Goal: Information Seeking & Learning: Learn about a topic

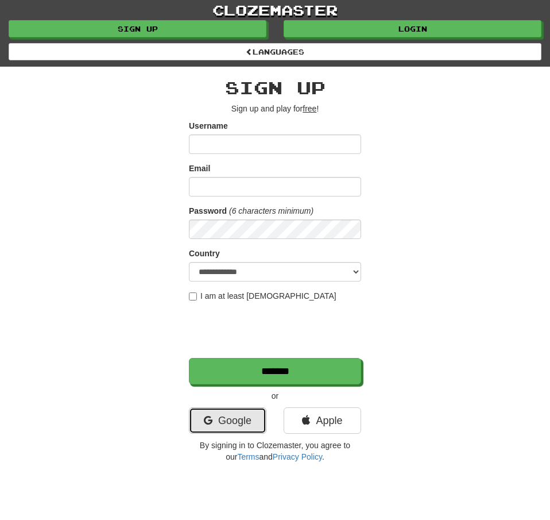
click at [219, 427] on link "Google" at bounding box center [228, 420] width 78 height 26
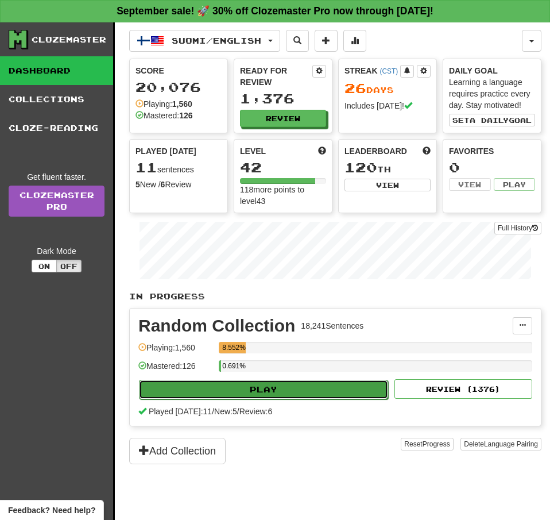
click at [296, 388] on button "Play" at bounding box center [263, 390] width 249 height 20
select select "**"
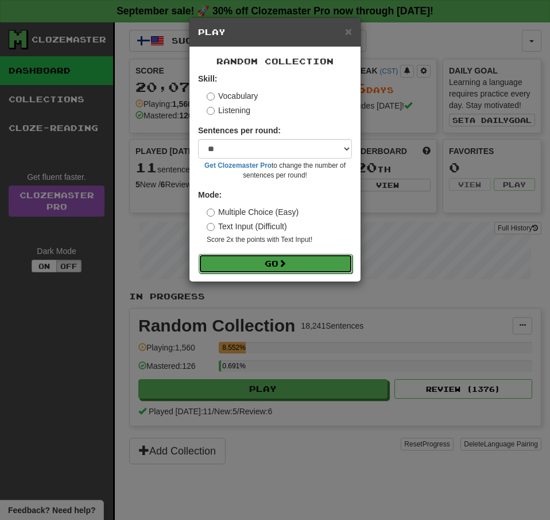
click at [258, 260] on button "Go" at bounding box center [276, 264] width 154 height 20
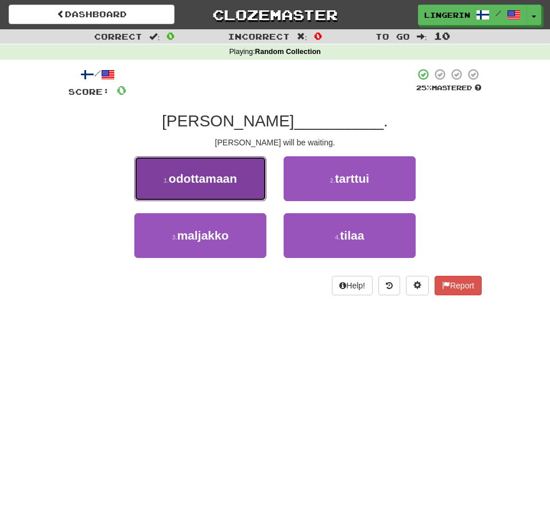
click at [239, 198] on button "1 . [GEOGRAPHIC_DATA]" at bounding box center [200, 178] width 132 height 45
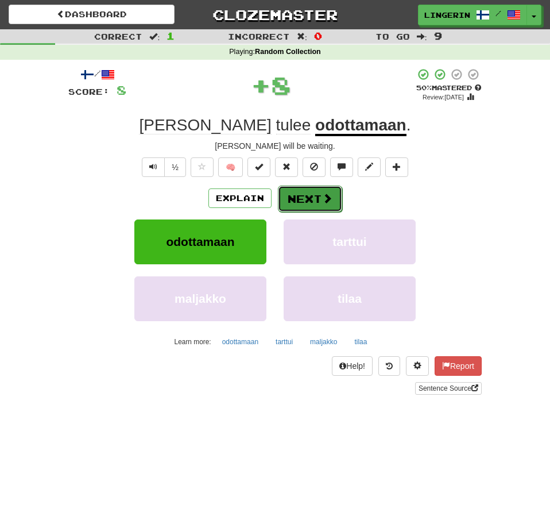
click at [317, 196] on button "Next" at bounding box center [310, 199] width 64 height 26
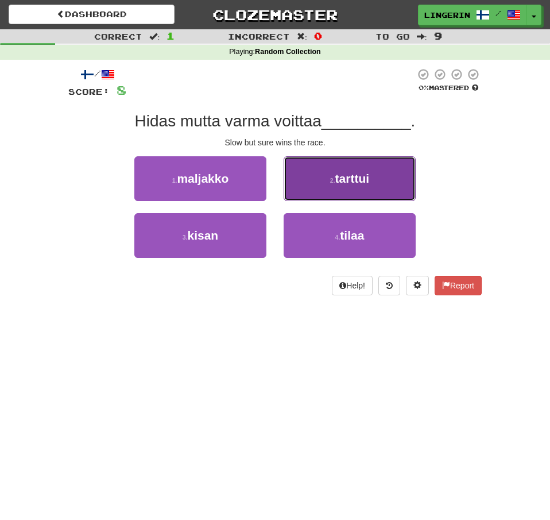
click at [333, 176] on button "2 . [GEOGRAPHIC_DATA]" at bounding box center [350, 178] width 132 height 45
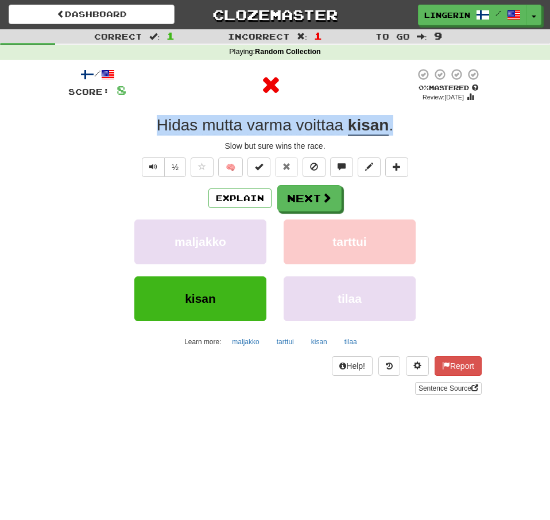
drag, startPoint x: 402, startPoint y: 133, endPoint x: 114, endPoint y: 125, distance: 287.9
click at [114, 125] on div "Hidas mutta varma voittaa kisan ." at bounding box center [275, 125] width 414 height 21
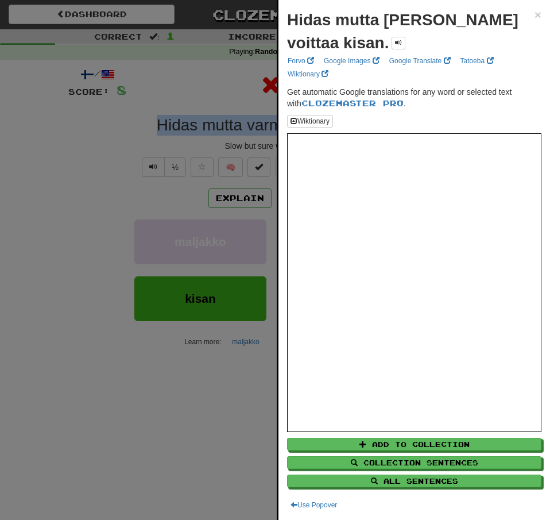
copy div "Hidas mutta varma voittaa kisan ."
click at [87, 198] on div at bounding box center [275, 260] width 550 height 520
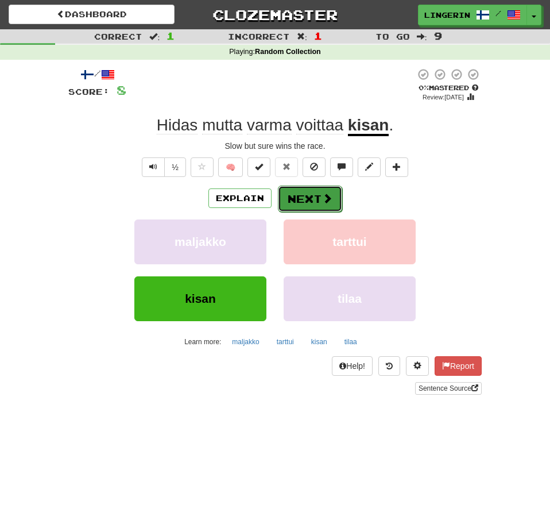
click at [319, 196] on button "Next" at bounding box center [310, 199] width 64 height 26
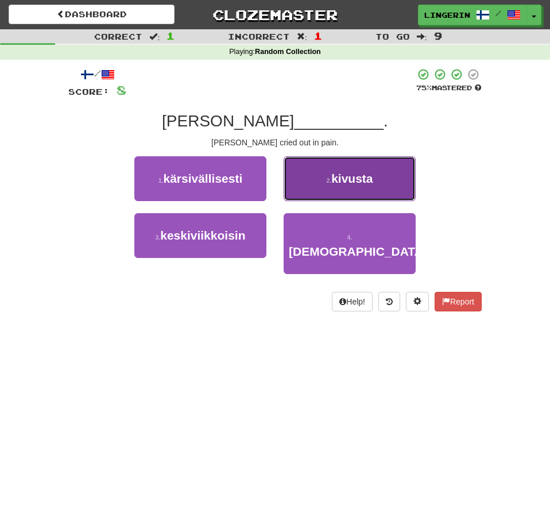
click at [373, 191] on button "2 . kivusta" at bounding box center [350, 178] width 132 height 45
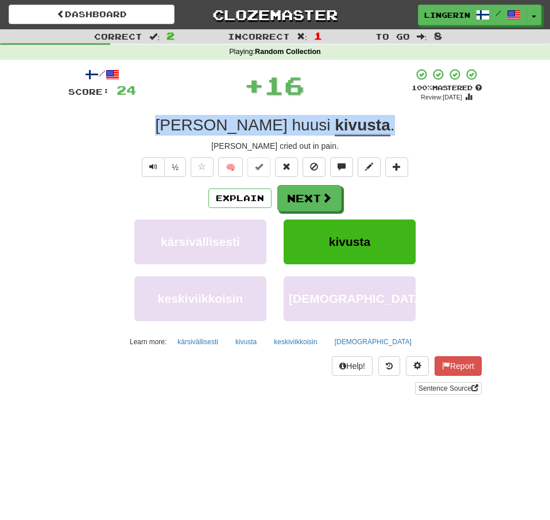
drag, startPoint x: 355, startPoint y: 133, endPoint x: 132, endPoint y: 121, distance: 223.8
click at [133, 122] on div "Tom huusi kivusta ." at bounding box center [275, 125] width 414 height 21
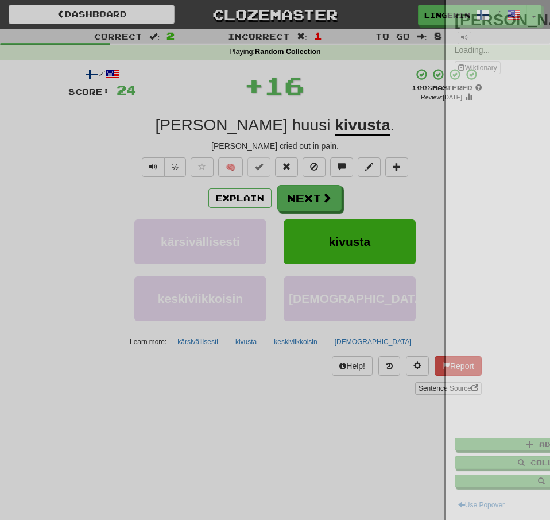
click at [114, 128] on div at bounding box center [275, 260] width 550 height 520
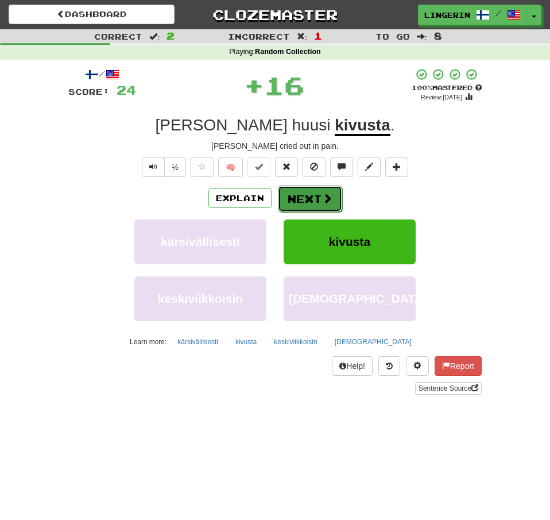
click at [306, 196] on button "Next" at bounding box center [310, 199] width 64 height 26
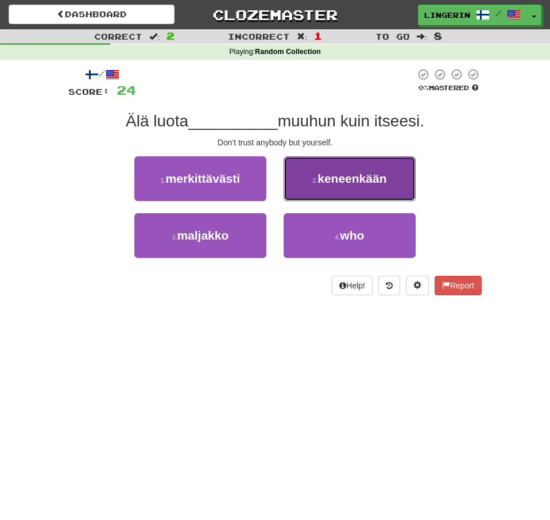
click at [376, 191] on button "2 . keneenkään" at bounding box center [350, 178] width 132 height 45
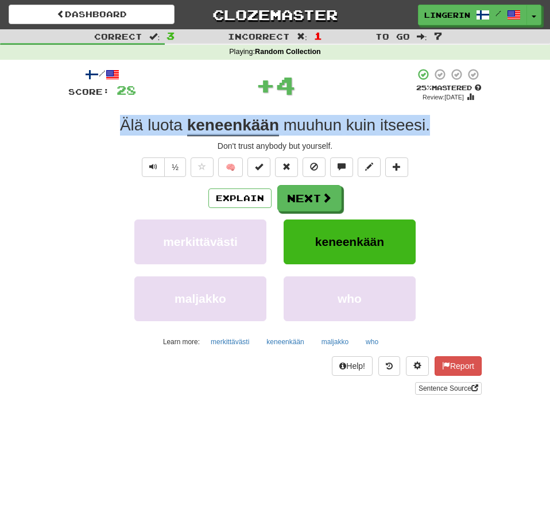
drag, startPoint x: 447, startPoint y: 129, endPoint x: 96, endPoint y: 125, distance: 351.6
click at [96, 125] on div "Älä luota keneenkään muuhun kuin itseesi ." at bounding box center [275, 125] width 414 height 21
copy div "Älä luota keneenkään muuhun kuin itseesi ."
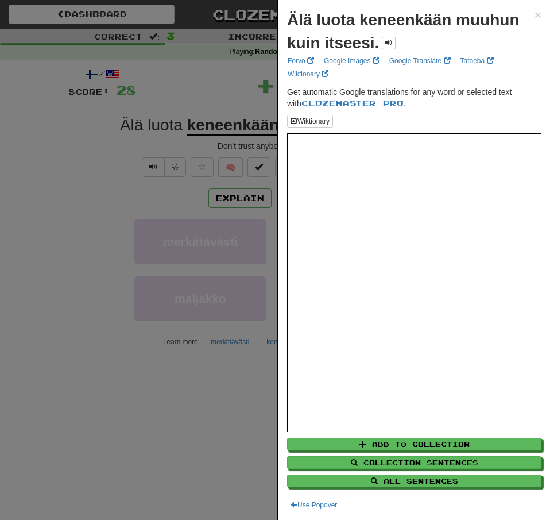
click at [29, 140] on div at bounding box center [275, 260] width 550 height 520
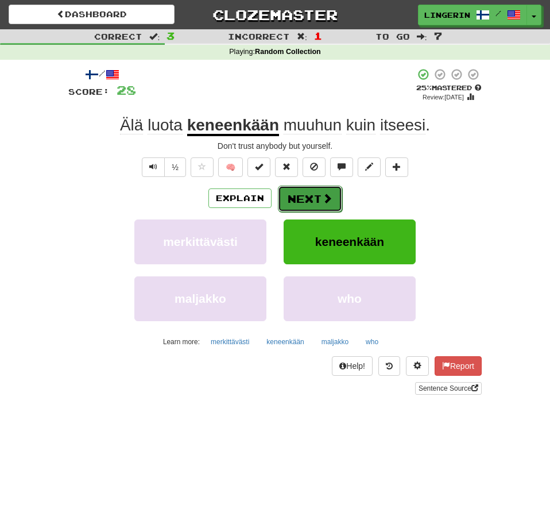
click at [327, 197] on span at bounding box center [327, 198] width 10 height 10
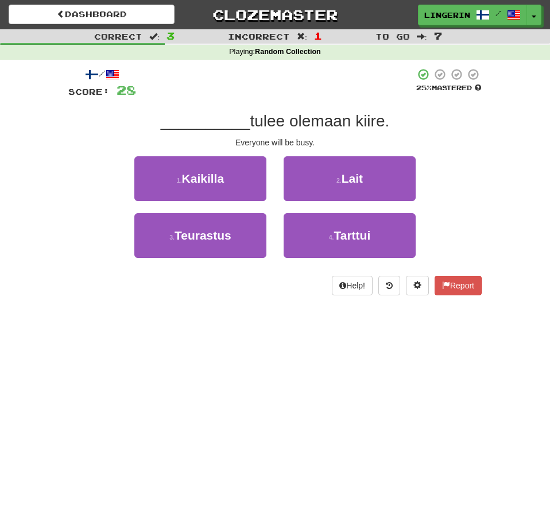
click at [472, 119] on div "__________ tulee olemaan kiire." at bounding box center [275, 121] width 414 height 21
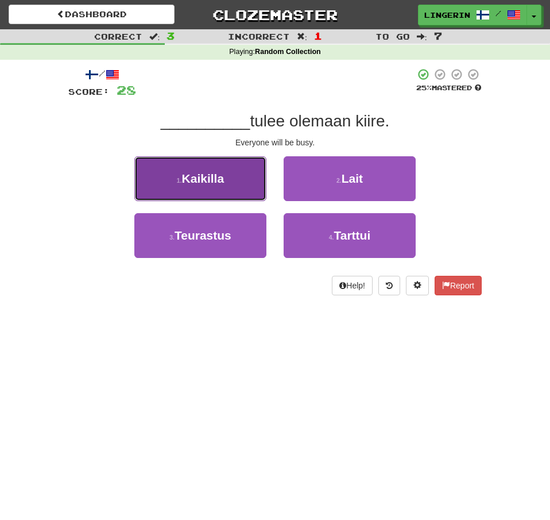
click at [242, 182] on button "1 . Kaikilla" at bounding box center [200, 178] width 132 height 45
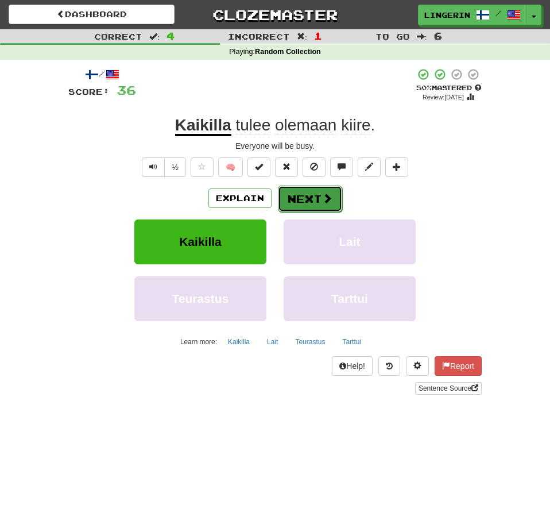
click at [323, 207] on button "Next" at bounding box center [310, 199] width 64 height 26
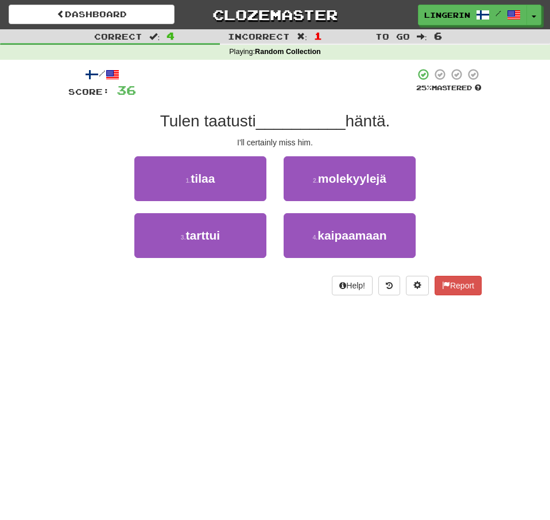
click at [474, 146] on div "I'll certainly miss him." at bounding box center [275, 142] width 414 height 11
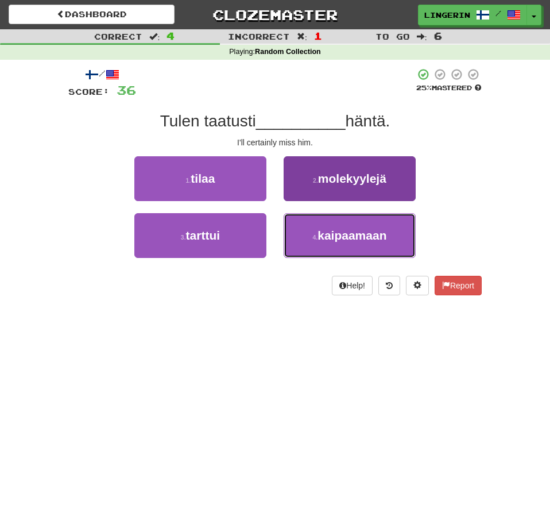
click at [384, 238] on span "kaipaamaan" at bounding box center [352, 235] width 69 height 13
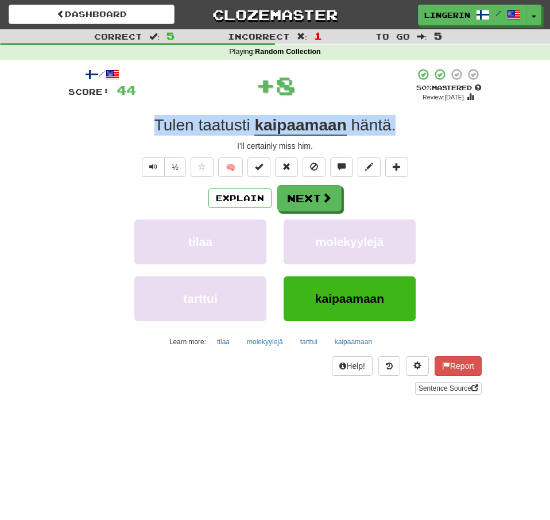
drag, startPoint x: 410, startPoint y: 130, endPoint x: 96, endPoint y: 132, distance: 313.7
click at [97, 132] on div "Tulen taatusti kaipaamaan häntä ." at bounding box center [275, 125] width 414 height 21
copy div "Tulen taatusti kaipaamaan häntä ."
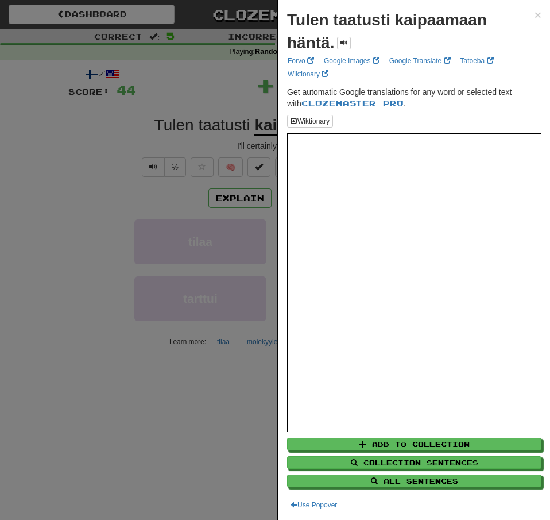
click at [30, 147] on div at bounding box center [275, 260] width 550 height 520
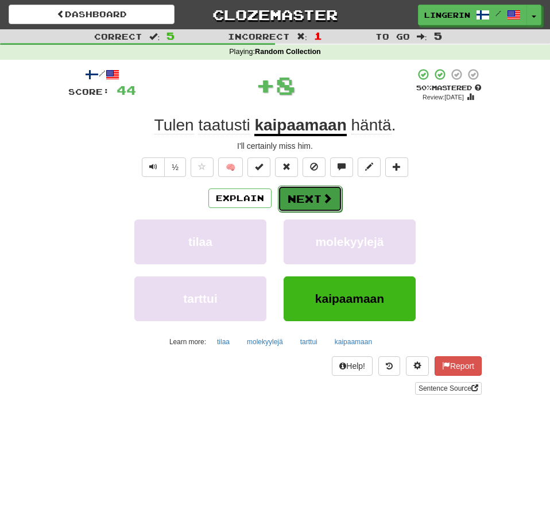
click at [331, 199] on span at bounding box center [327, 198] width 10 height 10
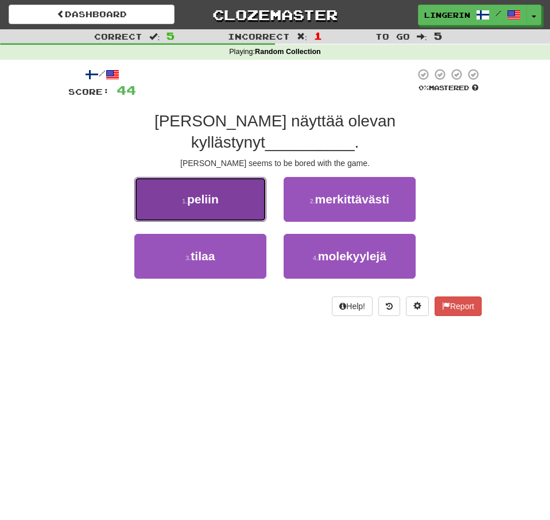
click at [250, 177] on button "1 . peliin" at bounding box center [200, 199] width 132 height 45
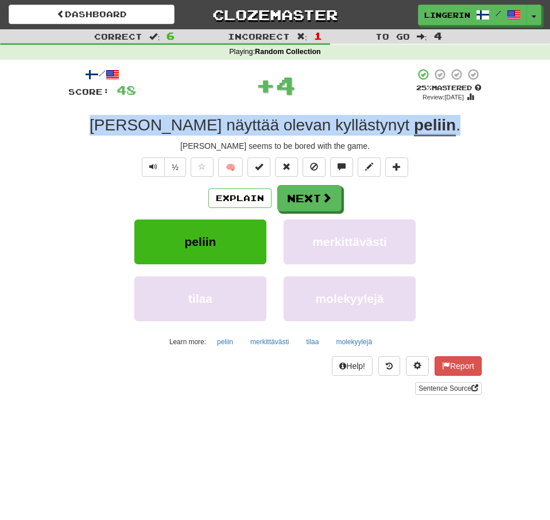
drag, startPoint x: 423, startPoint y: 126, endPoint x: 135, endPoint y: 126, distance: 287.8
click at [135, 126] on div "Mary näyttää olevan kyllästynyt peliin ." at bounding box center [275, 125] width 414 height 21
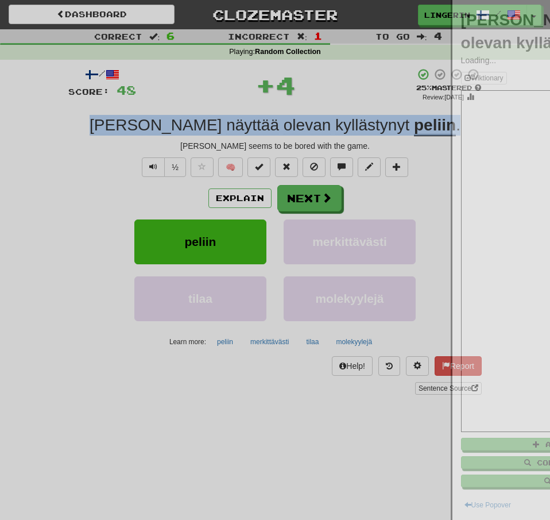
copy div "Mary näyttää olevan kyllästynyt peliin ."
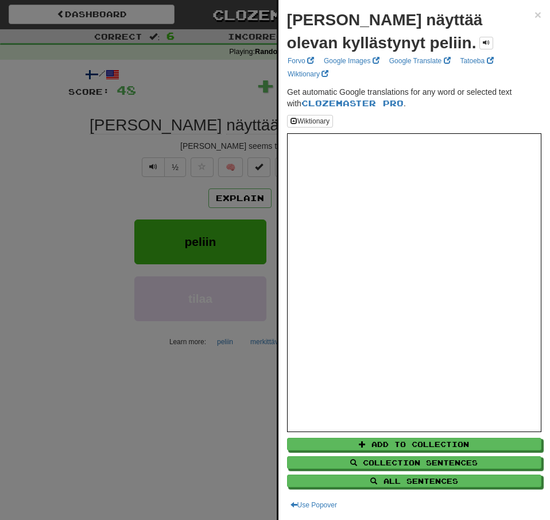
click at [0, 138] on div at bounding box center [275, 260] width 550 height 520
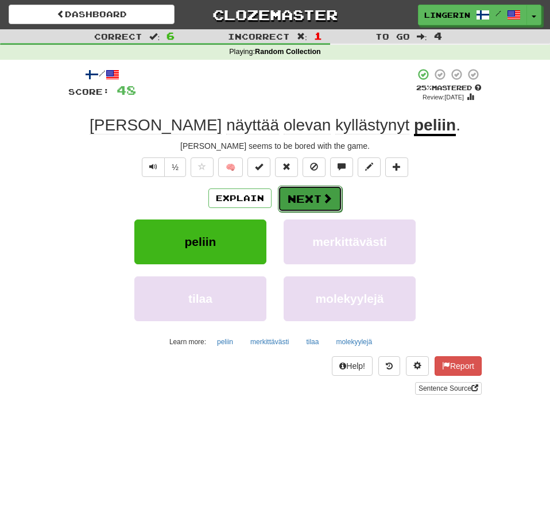
click at [325, 199] on span at bounding box center [327, 198] width 10 height 10
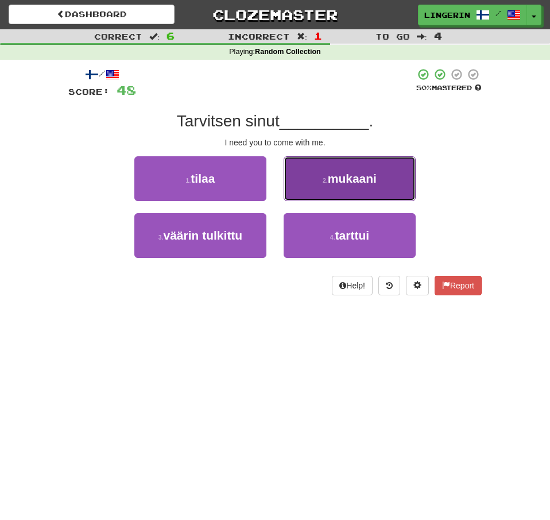
click at [326, 196] on button "2 . mukaani" at bounding box center [350, 178] width 132 height 45
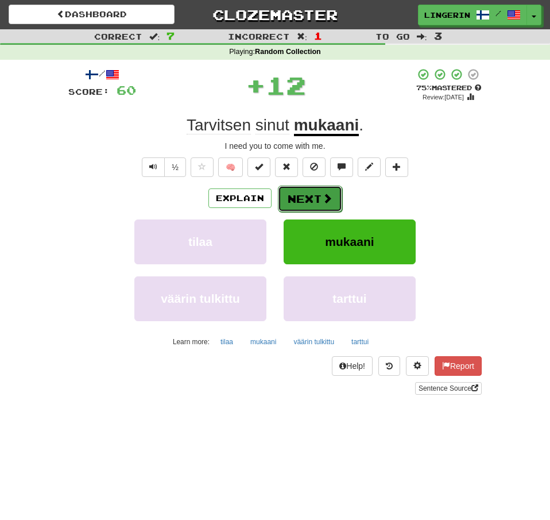
click at [324, 199] on span at bounding box center [327, 198] width 10 height 10
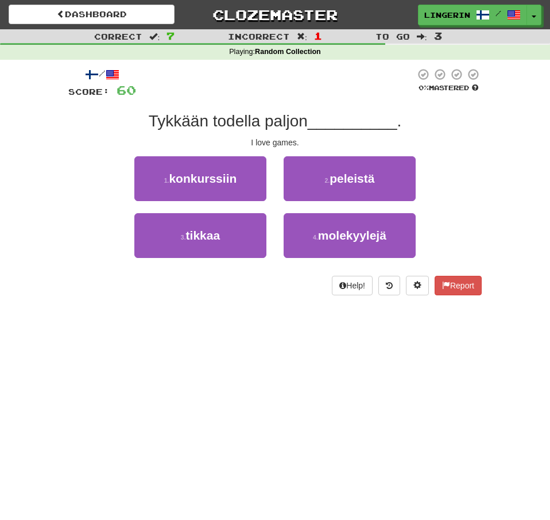
click at [442, 149] on div "/ Score: 60 0 % Mastered Tykkään todella paljon __________ . I love games. 1 . …" at bounding box center [275, 181] width 414 height 227
click at [349, 184] on span "peleistä" at bounding box center [352, 178] width 45 height 13
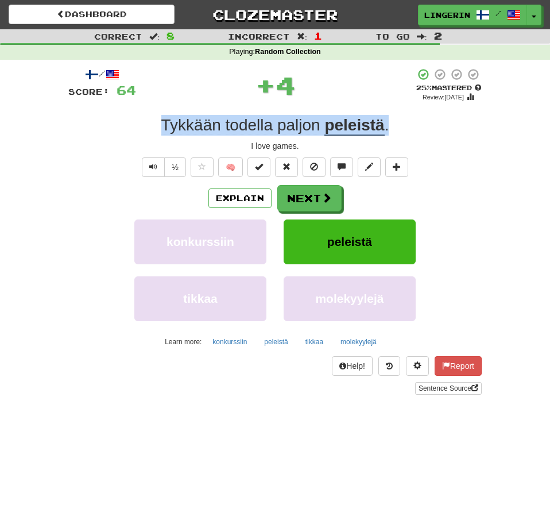
drag, startPoint x: 426, startPoint y: 128, endPoint x: 137, endPoint y: 121, distance: 289.0
click at [138, 121] on div "Tykkään todella paljon peleistä ." at bounding box center [275, 125] width 414 height 21
copy div "Tykkään todella paljon peleistä ."
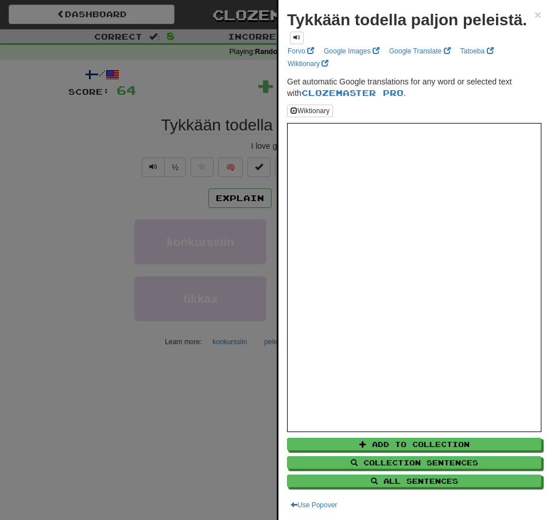
drag, startPoint x: 82, startPoint y: 121, endPoint x: 193, endPoint y: 164, distance: 119.2
click at [82, 121] on div at bounding box center [275, 260] width 550 height 520
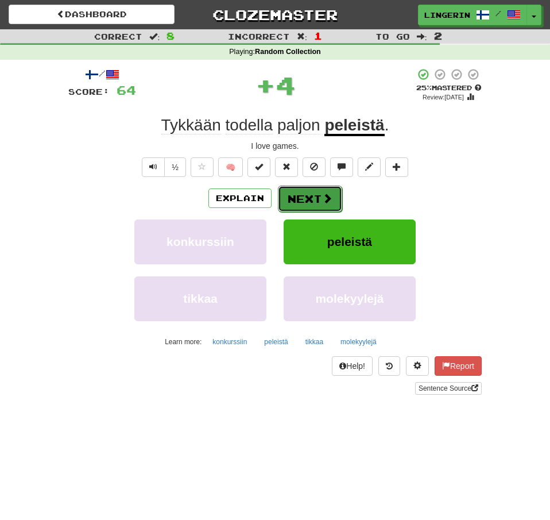
click at [323, 197] on span at bounding box center [327, 198] width 10 height 10
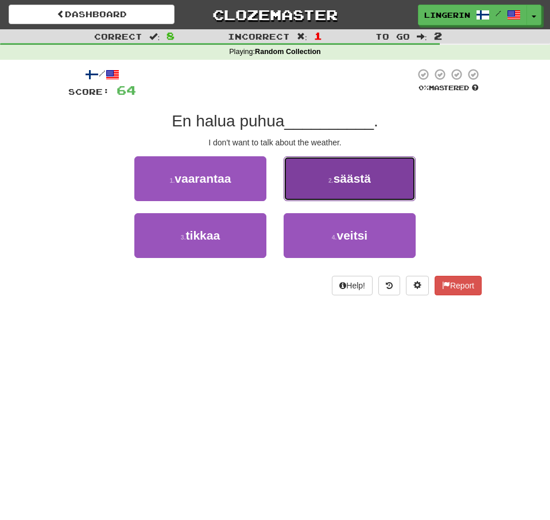
click at [368, 190] on button "2 . säästä" at bounding box center [350, 178] width 132 height 45
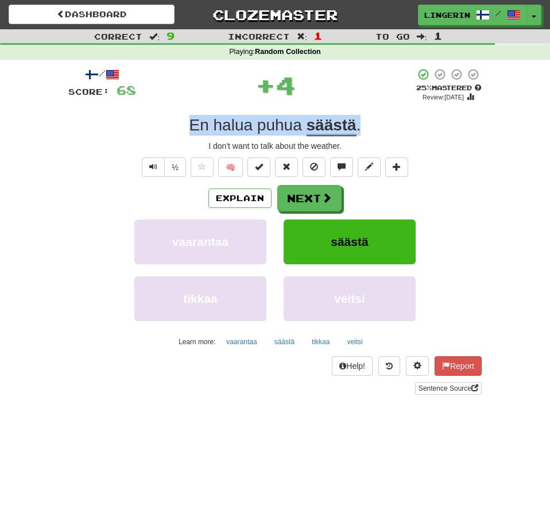
drag, startPoint x: 375, startPoint y: 125, endPoint x: 107, endPoint y: 129, distance: 267.7
click at [107, 129] on div "En halua puhua säästä ." at bounding box center [275, 125] width 414 height 21
copy div "En halua puhua säästä ."
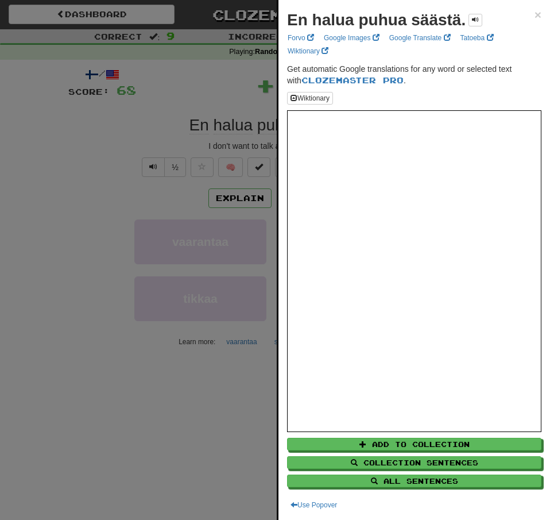
drag, startPoint x: 74, startPoint y: 138, endPoint x: 85, endPoint y: 140, distance: 11.0
click at [74, 138] on div at bounding box center [275, 260] width 550 height 520
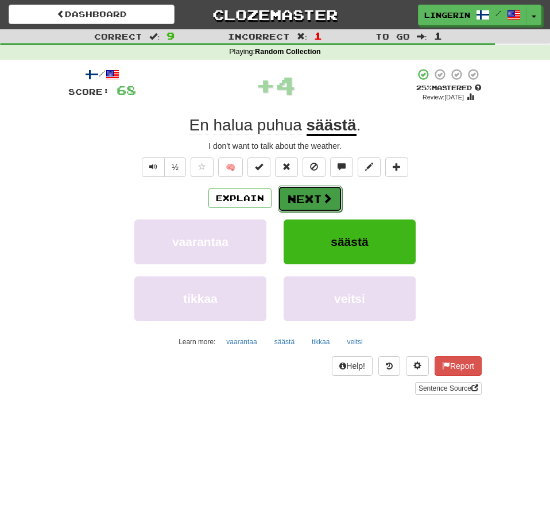
click at [323, 194] on span at bounding box center [327, 198] width 10 height 10
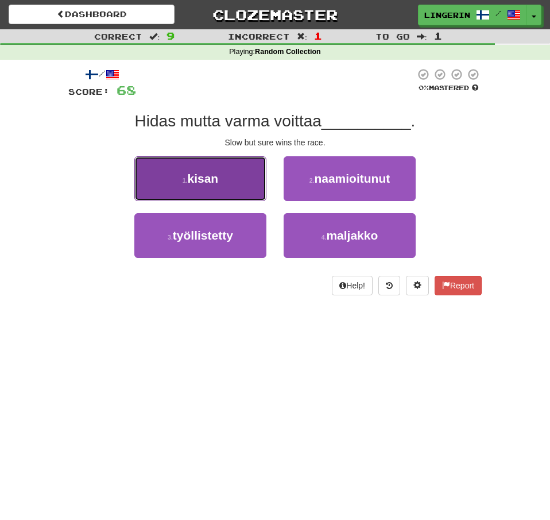
click at [245, 184] on button "1 . kisan" at bounding box center [200, 178] width 132 height 45
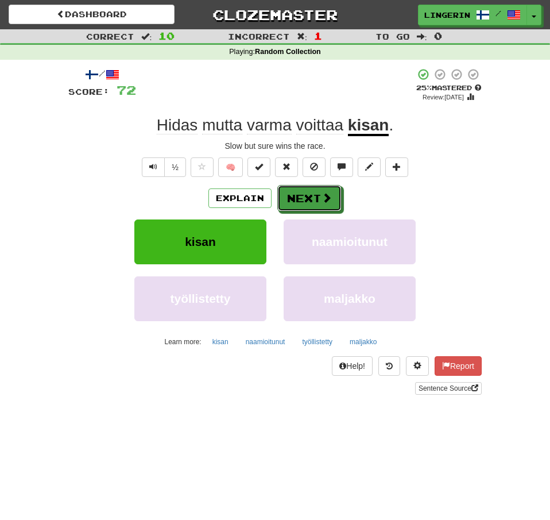
click at [321, 202] on button "Next" at bounding box center [309, 198] width 64 height 26
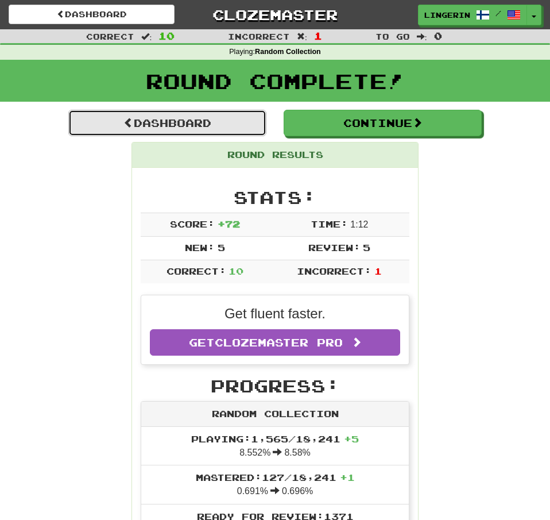
click at [226, 121] on link "Dashboard" at bounding box center [167, 123] width 198 height 26
